Goal: Check status: Check status

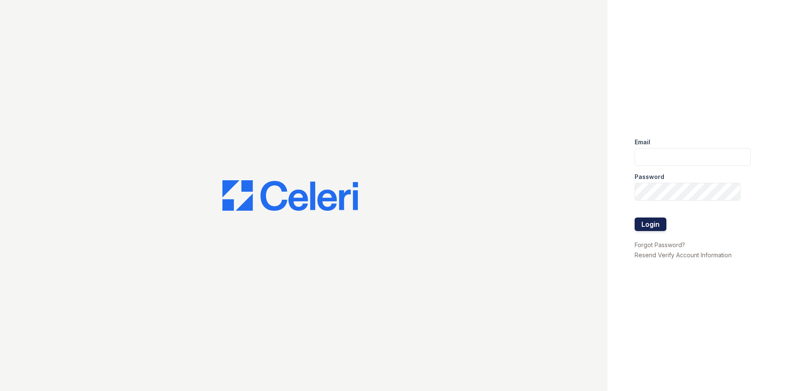
type input "[EMAIL_ADDRESS][DOMAIN_NAME]"
click at [646, 229] on button "Login" at bounding box center [651, 225] width 32 height 14
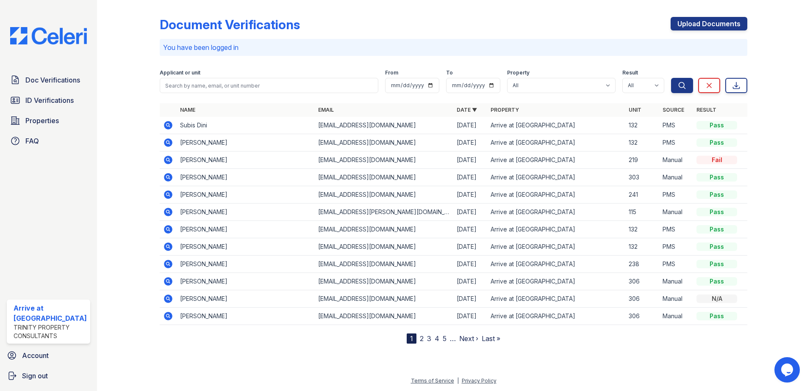
click at [169, 178] on icon at bounding box center [168, 177] width 8 height 8
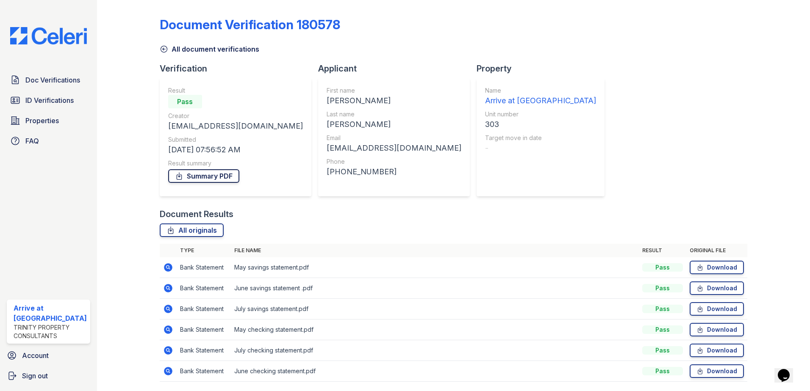
click at [200, 175] on link "Summary PDF" at bounding box center [203, 176] width 71 height 14
click at [33, 95] on span "ID Verifications" at bounding box center [49, 100] width 48 height 10
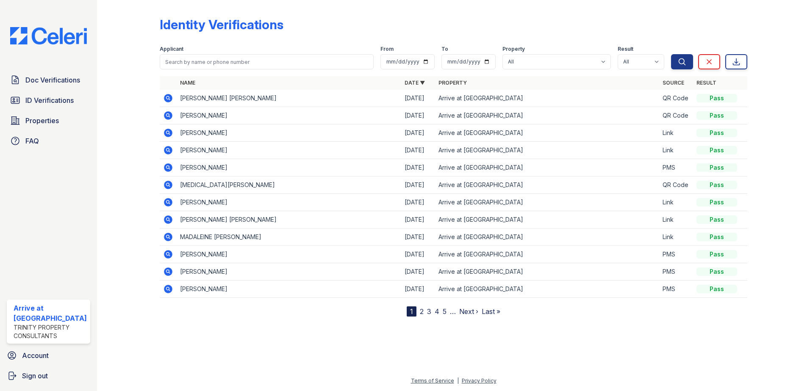
click at [165, 202] on icon at bounding box center [168, 202] width 8 height 8
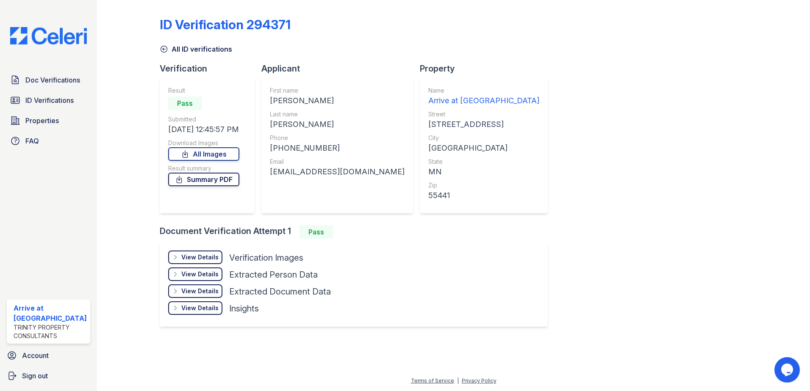
click at [206, 180] on link "Summary PDF" at bounding box center [203, 180] width 71 height 14
click at [160, 47] on icon at bounding box center [164, 49] width 8 height 8
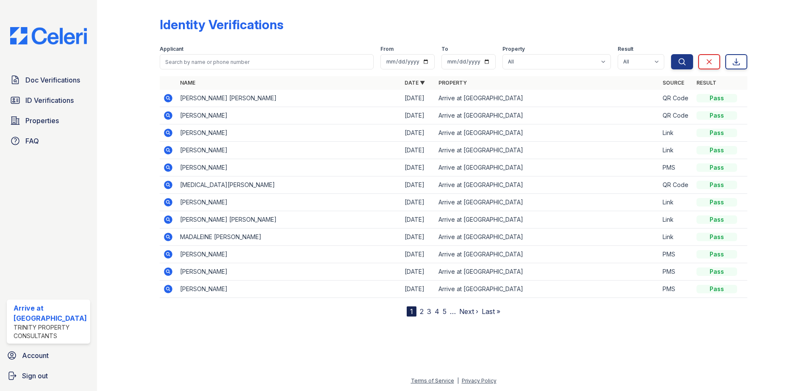
click at [168, 114] on icon at bounding box center [168, 116] width 10 height 10
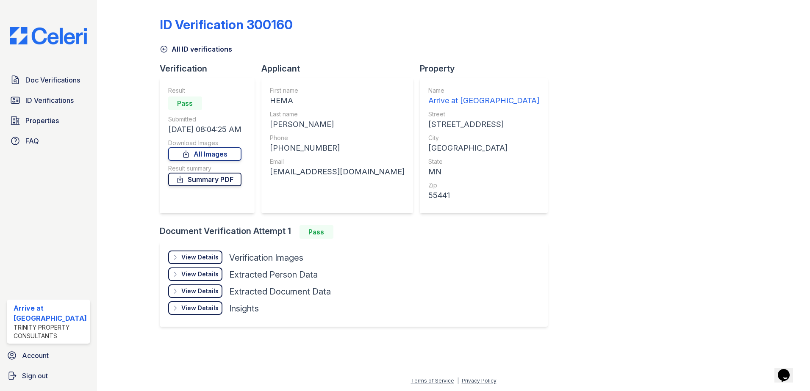
click at [209, 182] on link "Summary PDF" at bounding box center [204, 180] width 73 height 14
click at [194, 260] on div "View Details" at bounding box center [199, 257] width 37 height 8
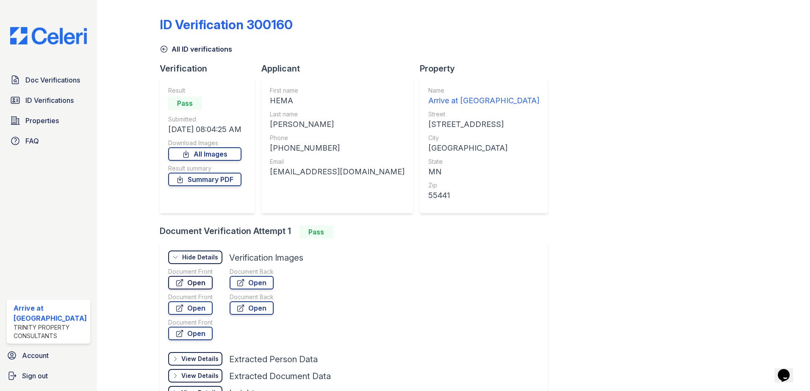
click at [199, 283] on link "Open" at bounding box center [190, 283] width 44 height 14
click at [32, 85] on link "Doc Verifications" at bounding box center [48, 80] width 83 height 17
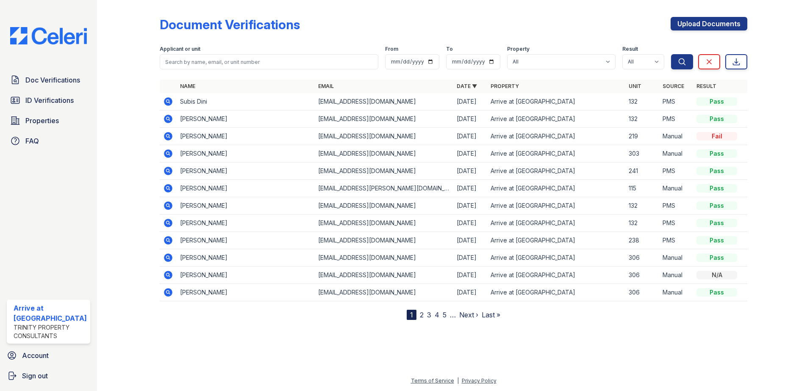
click at [421, 318] on link "2" at bounding box center [422, 315] width 4 height 8
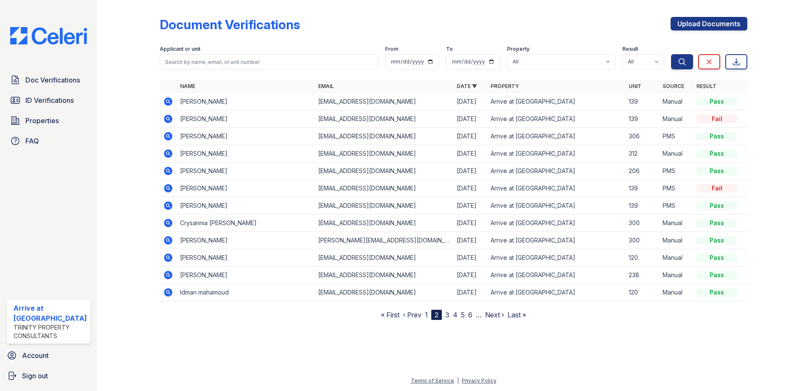
click at [167, 171] on icon at bounding box center [167, 170] width 2 height 2
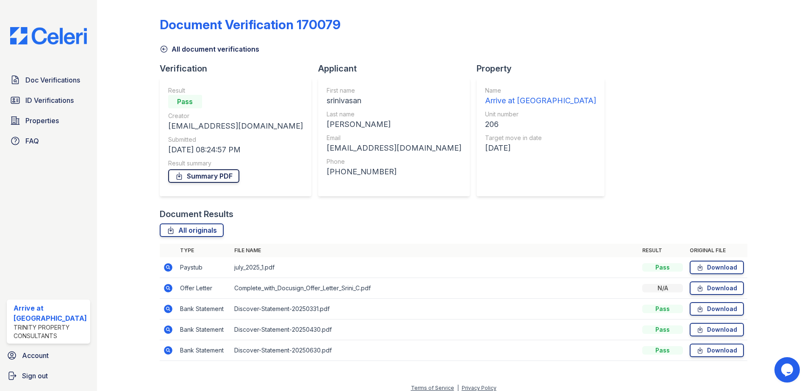
click at [192, 178] on link "Summary PDF" at bounding box center [203, 176] width 71 height 14
click at [44, 83] on span "Doc Verifications" at bounding box center [52, 80] width 55 height 10
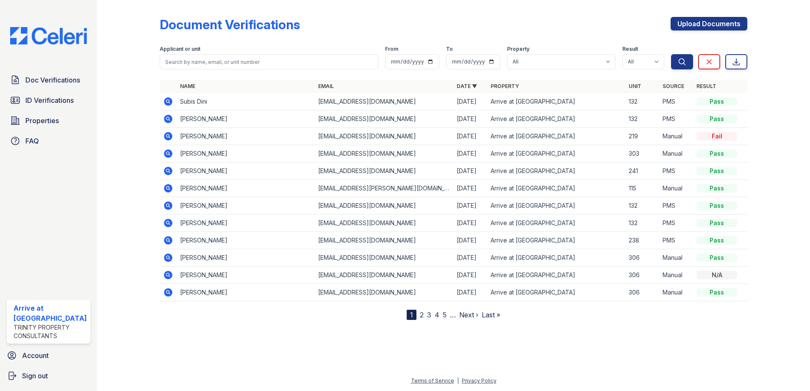
click at [420, 314] on link "2" at bounding box center [422, 315] width 4 height 8
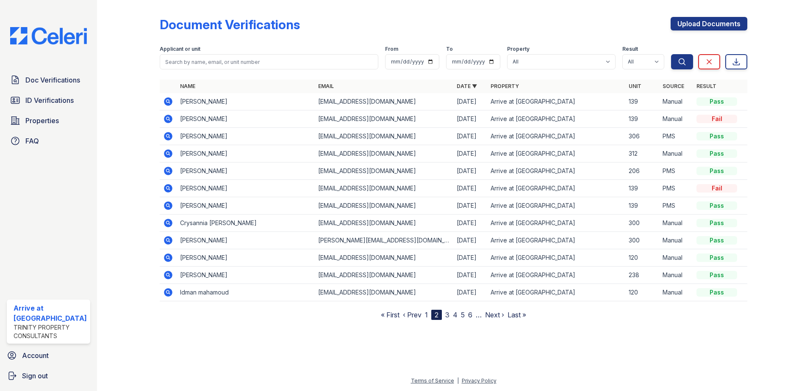
click at [163, 220] on icon at bounding box center [168, 223] width 10 height 10
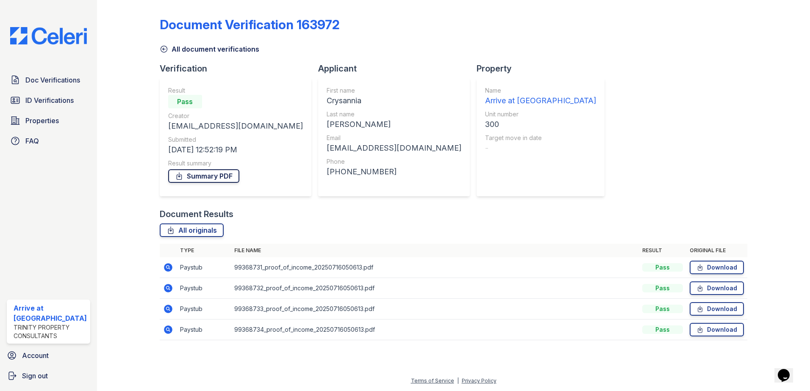
click at [195, 180] on link "Summary PDF" at bounding box center [203, 176] width 71 height 14
click at [161, 48] on icon at bounding box center [164, 49] width 8 height 8
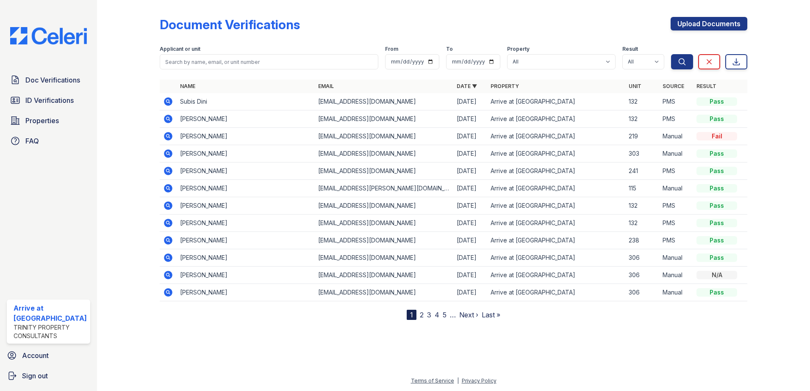
click at [422, 312] on link "2" at bounding box center [422, 315] width 4 height 8
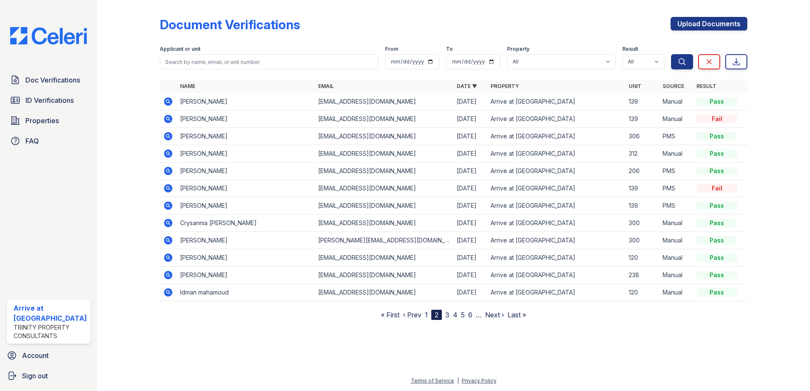
click at [171, 241] on icon at bounding box center [168, 240] width 8 height 8
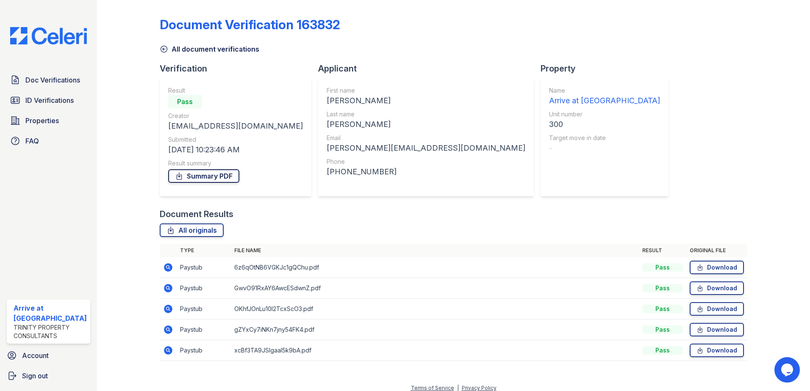
click at [208, 175] on link "Summary PDF" at bounding box center [203, 176] width 71 height 14
